Goal: Transaction & Acquisition: Purchase product/service

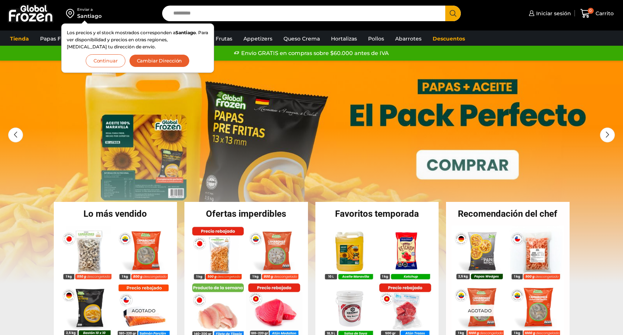
click at [115, 59] on button "Continuar" at bounding box center [106, 60] width 40 height 13
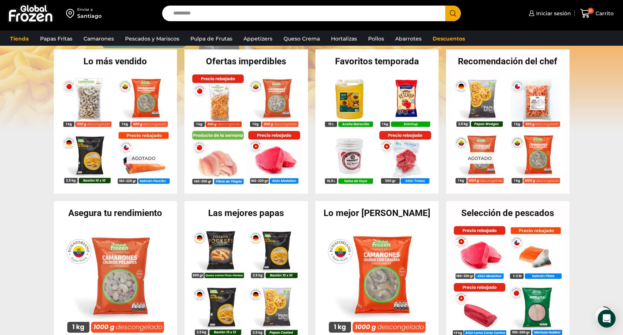
scroll to position [128, 0]
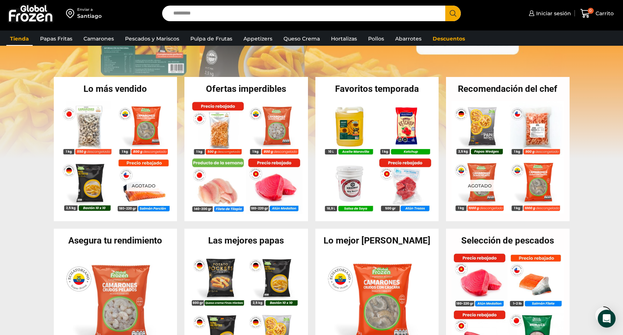
click at [20, 42] on link "Tienda" at bounding box center [19, 39] width 26 height 14
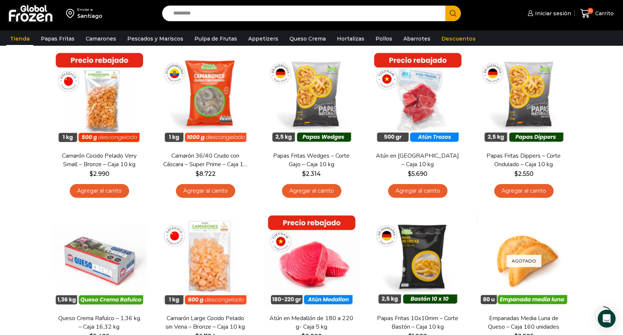
scroll to position [397, 0]
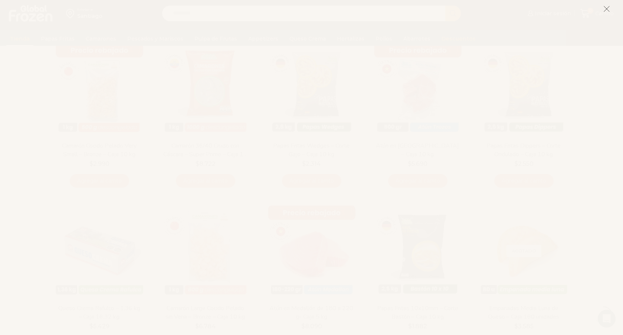
click at [607, 10] on icon at bounding box center [607, 9] width 7 height 7
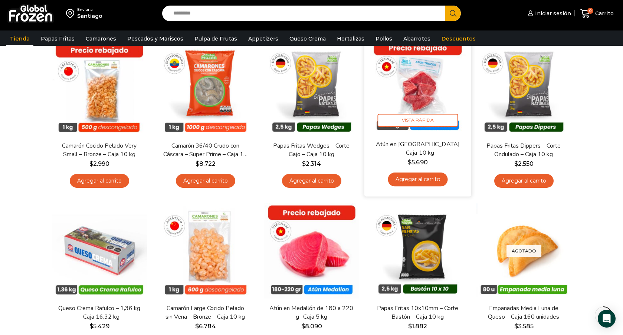
click at [427, 183] on link "Agregar al carrito" at bounding box center [418, 179] width 60 height 14
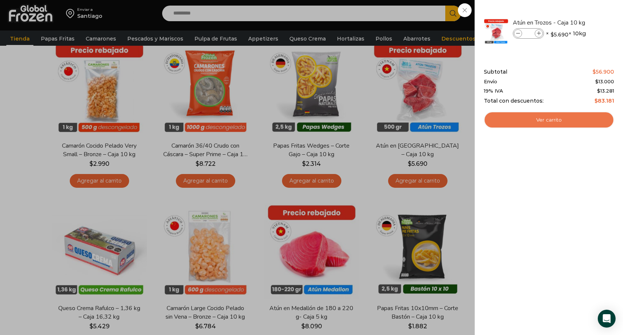
click at [521, 118] on link "Ver carrito" at bounding box center [549, 119] width 130 height 17
